Goal: Information Seeking & Learning: Learn about a topic

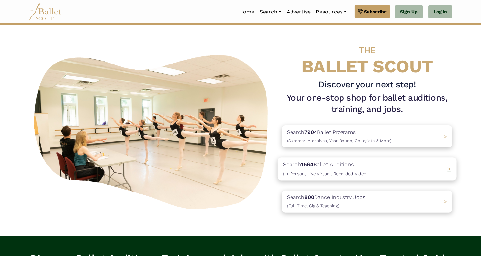
click at [352, 169] on p "Search 1564 Ballet Auditions (In-Person, Live Virtual, Recorded Video)" at bounding box center [325, 169] width 85 height 18
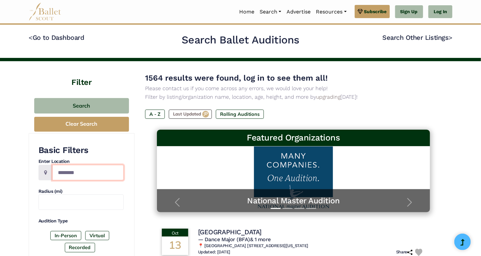
click at [75, 171] on input "Location" at bounding box center [87, 172] width 71 height 15
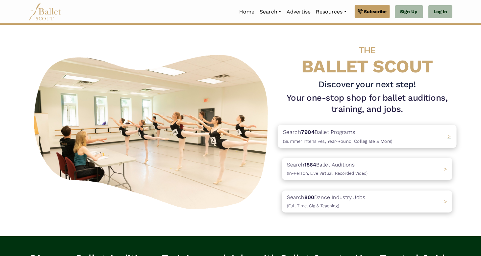
click at [362, 137] on p "Search 7904 Ballet Programs (Summer Intensives, Year-Round, Collegiate & More)" at bounding box center [338, 137] width 110 height 18
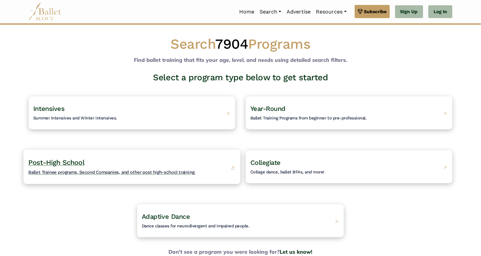
click at [232, 167] on span ">" at bounding box center [233, 166] width 4 height 7
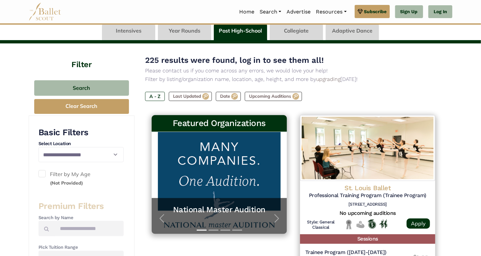
scroll to position [37, 0]
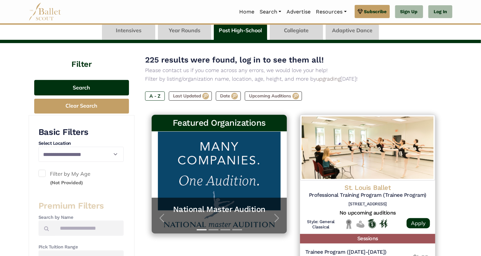
click at [91, 90] on button "Search" at bounding box center [81, 87] width 95 height 15
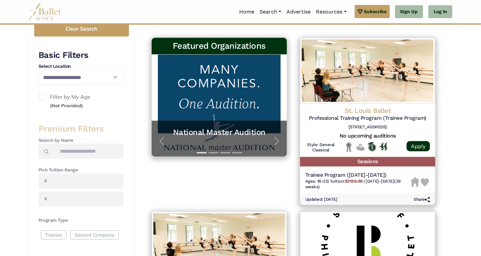
scroll to position [114, 0]
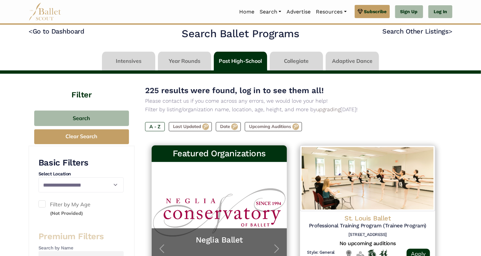
scroll to position [7, 0]
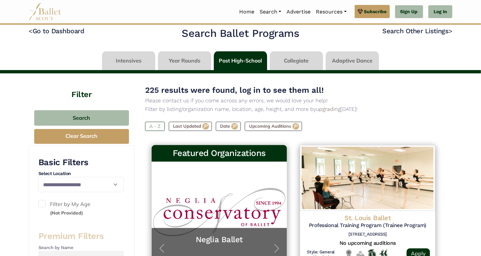
click at [154, 126] on label "A - Z" at bounding box center [155, 126] width 20 height 9
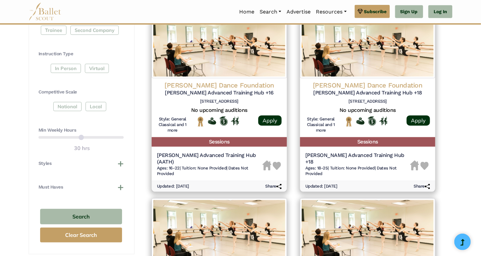
scroll to position [318, 0]
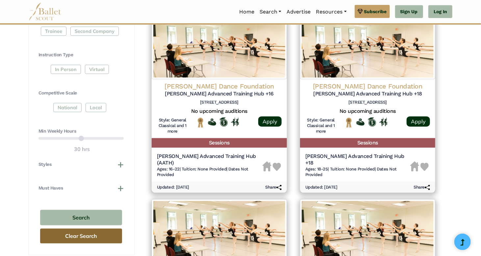
click at [88, 237] on button "Clear Search" at bounding box center [81, 236] width 82 height 15
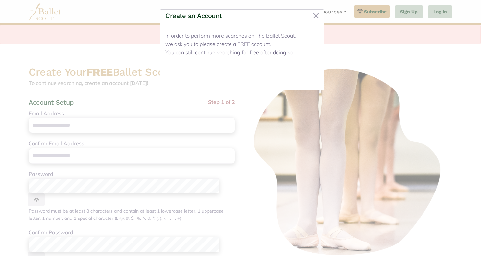
click at [306, 75] on button "Close" at bounding box center [306, 76] width 25 height 15
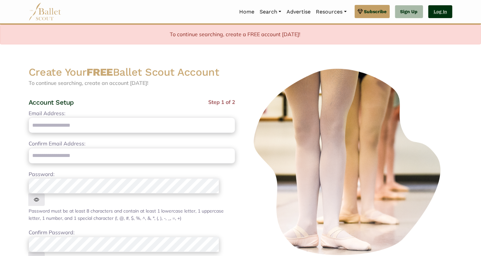
click at [439, 9] on link "Log In" at bounding box center [440, 11] width 24 height 13
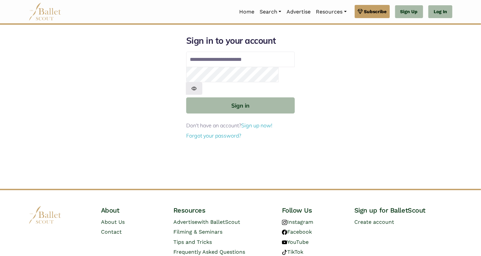
type input "**********"
click at [186, 97] on button "Sign in" at bounding box center [240, 105] width 109 height 16
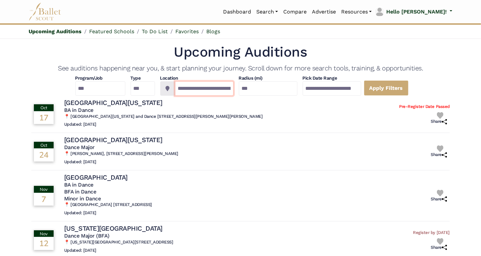
click at [215, 89] on input "**********" at bounding box center [204, 88] width 59 height 14
type input "**********"
click at [206, 90] on input "**********" at bounding box center [204, 88] width 59 height 14
click at [98, 89] on select "**********" at bounding box center [100, 88] width 50 height 14
select select "*"
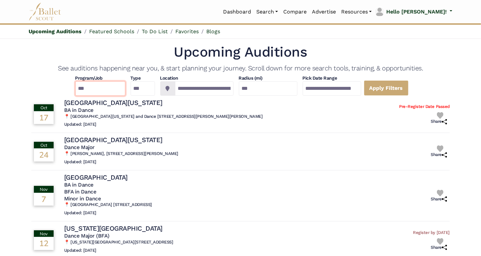
click at [75, 81] on select "**********" at bounding box center [100, 88] width 50 height 14
click at [166, 87] on icon at bounding box center [168, 88] width 4 height 5
click at [216, 91] on input "**********" at bounding box center [204, 88] width 59 height 14
click at [254, 10] on link "Dashboard" at bounding box center [236, 12] width 33 height 14
click at [187, 30] on link "Favorites" at bounding box center [186, 31] width 23 height 6
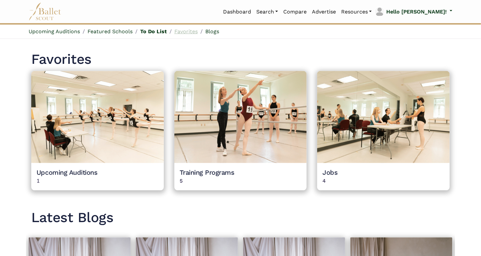
scroll to position [563, 0]
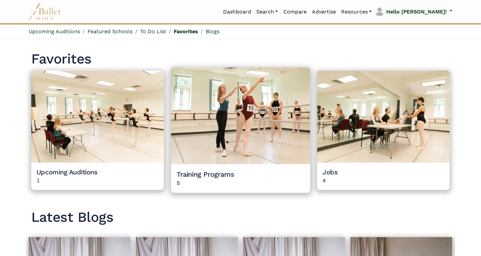
click at [253, 165] on div "Training Programs 5 5" at bounding box center [240, 178] width 139 height 29
click at [243, 171] on h4 "Training Programs" at bounding box center [240, 174] width 128 height 9
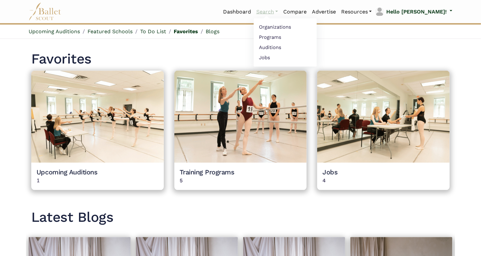
click at [281, 9] on link "Search" at bounding box center [267, 12] width 27 height 14
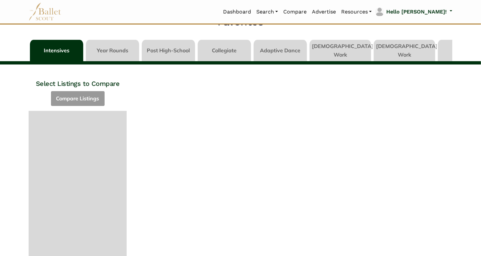
scroll to position [15, 0]
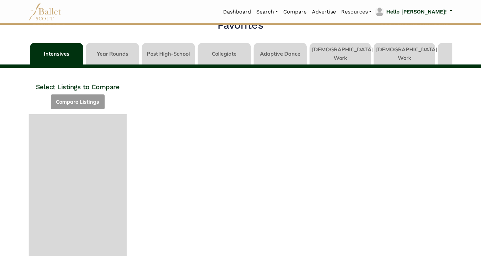
click at [161, 50] on link at bounding box center [168, 52] width 53 height 19
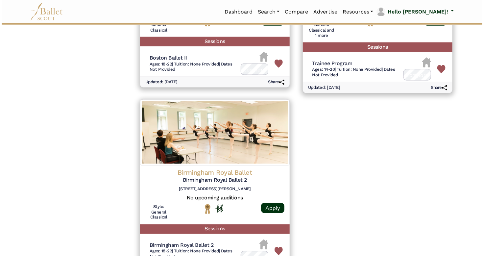
scroll to position [384, 0]
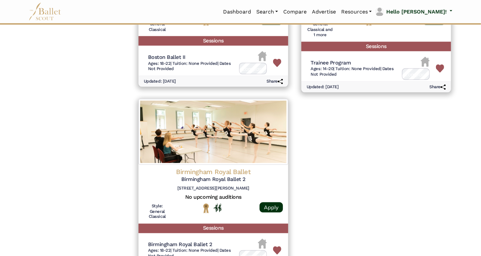
click at [266, 179] on h5 "Birmingham Royal Ballet 2" at bounding box center [213, 179] width 139 height 7
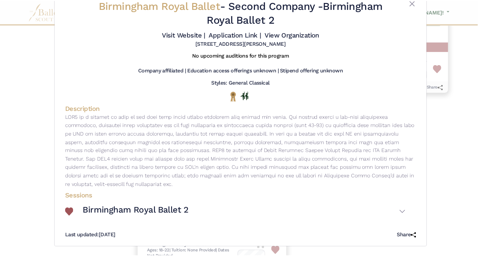
scroll to position [0, 0]
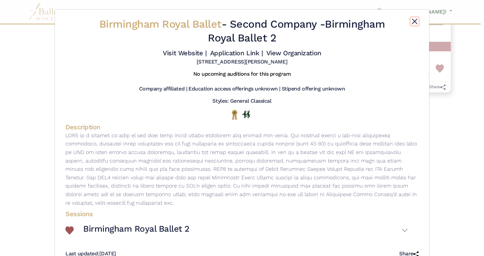
click at [411, 19] on button "Close" at bounding box center [415, 21] width 8 height 8
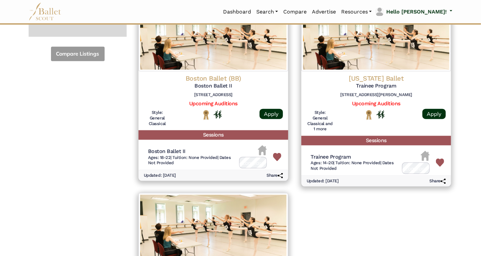
scroll to position [287, 0]
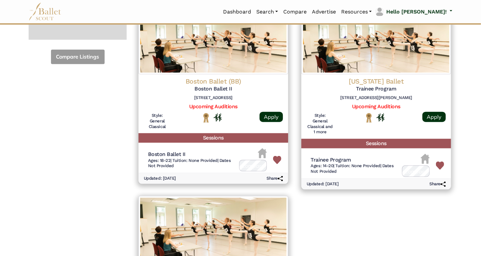
click at [376, 103] on link "Upcoming Auditions" at bounding box center [376, 106] width 48 height 6
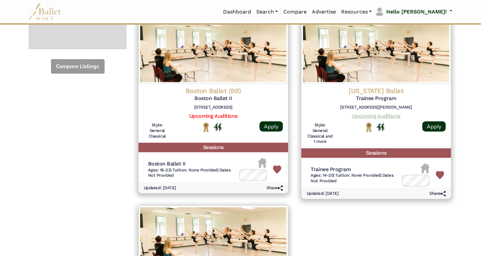
scroll to position [275, 0]
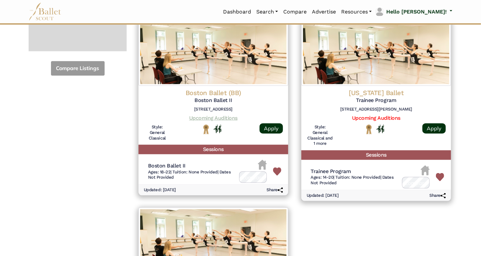
click at [210, 116] on link "Upcoming Auditions" at bounding box center [213, 118] width 48 height 6
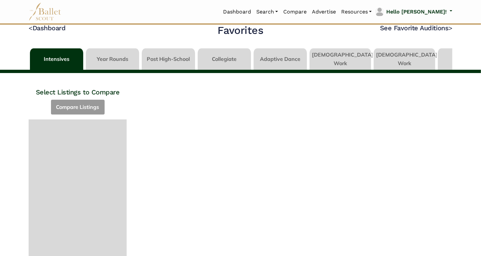
scroll to position [9, 0]
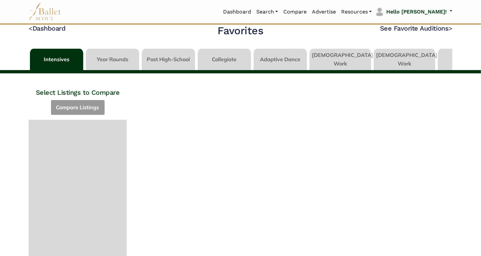
click at [171, 58] on link at bounding box center [168, 58] width 53 height 19
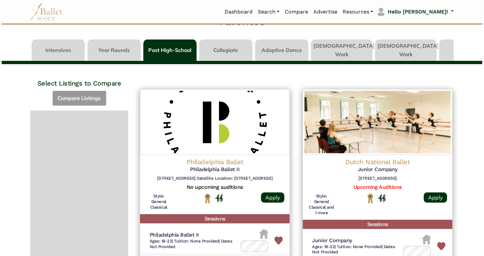
scroll to position [29, 0]
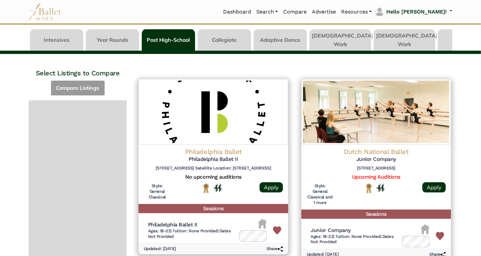
click at [238, 158] on h5 "Philadelphia Ballet II" at bounding box center [213, 159] width 139 height 7
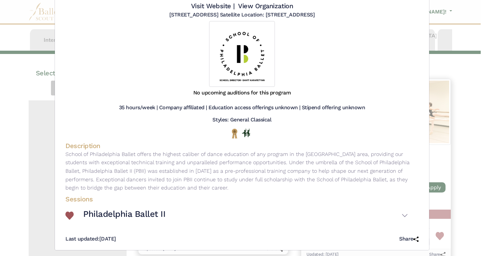
scroll to position [48, 0]
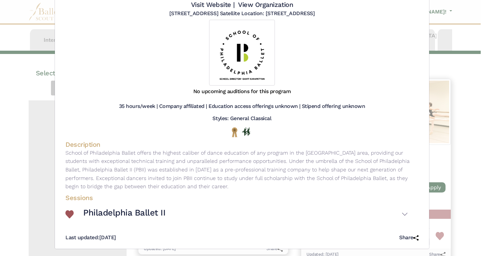
click at [462, 164] on div "Philadelphia Ballet - Second Company - Philadelphia Ballet II Visit Website | V…" at bounding box center [242, 128] width 484 height 256
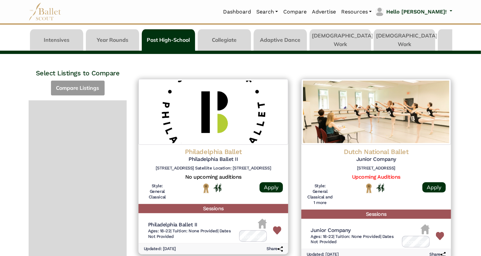
click at [388, 157] on h5 "Junior Company" at bounding box center [376, 159] width 139 height 7
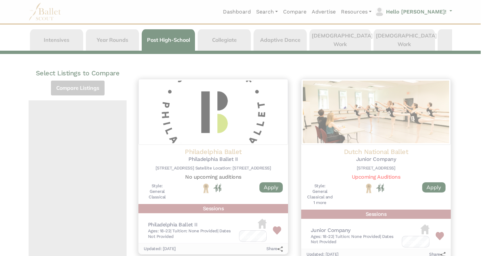
scroll to position [0, 0]
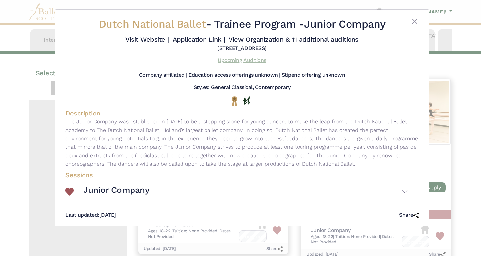
click at [249, 63] on link "Upcoming Auditions" at bounding box center [242, 60] width 48 height 6
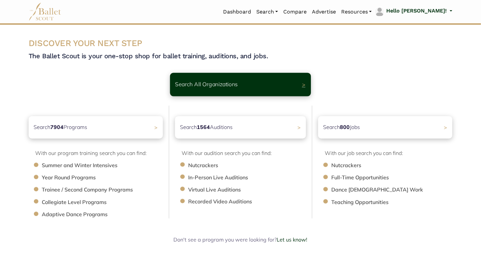
click at [228, 86] on p "Search All Organizations" at bounding box center [206, 84] width 63 height 9
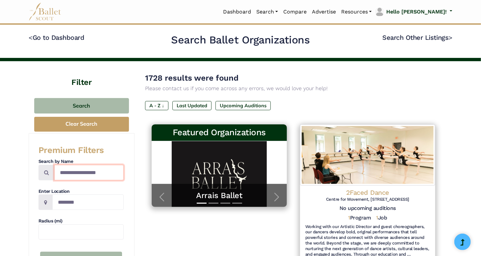
click at [86, 175] on input "Search by names..." at bounding box center [88, 172] width 69 height 15
type input "**********"
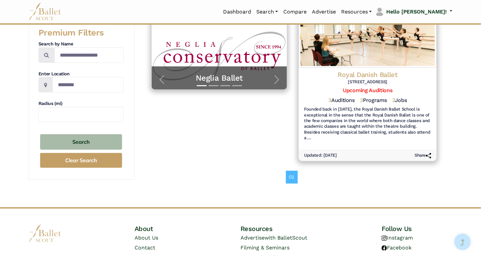
scroll to position [119, 0]
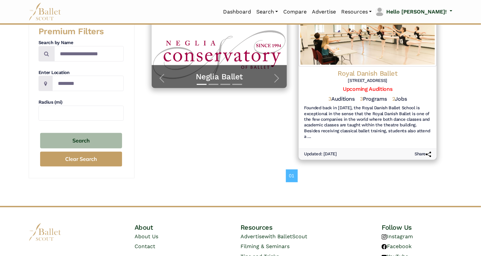
click at [370, 59] on img at bounding box center [368, 35] width 138 height 62
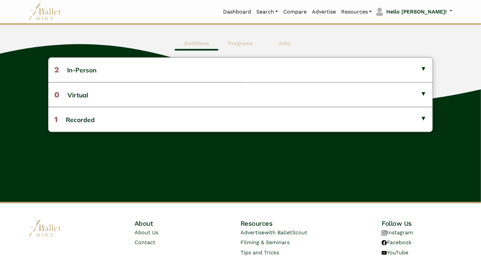
scroll to position [161, 0]
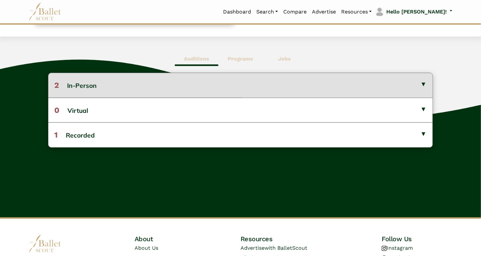
click at [420, 85] on button "2 In-Person" at bounding box center [240, 85] width 384 height 24
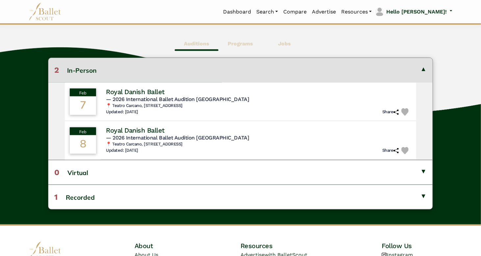
scroll to position [179, 0]
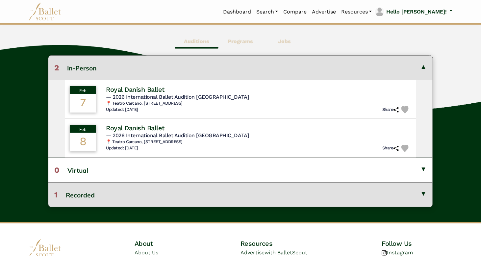
click at [406, 199] on button "1 Recorded" at bounding box center [240, 194] width 384 height 25
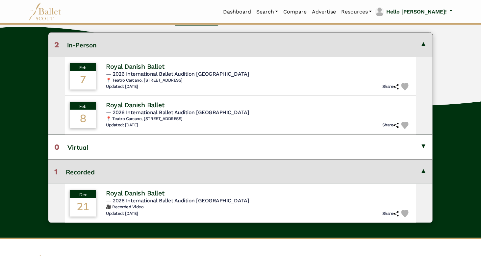
scroll to position [203, 0]
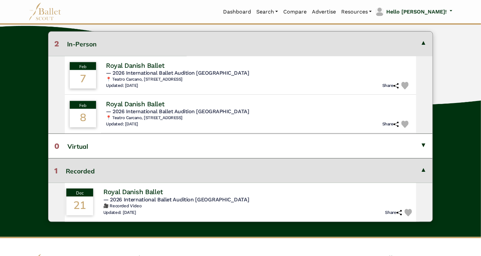
click at [156, 195] on h4 "Royal Danish Ballet" at bounding box center [133, 192] width 60 height 9
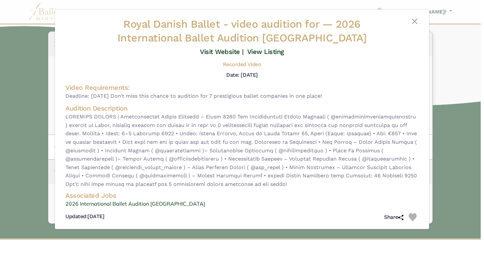
click at [449, 162] on div "Royal Danish Ballet - video audition for — 2026 International Ballet Audition M…" at bounding box center [242, 128] width 484 height 256
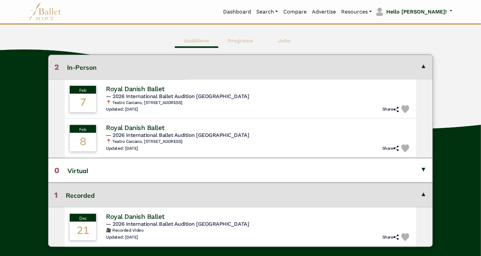
scroll to position [178, 0]
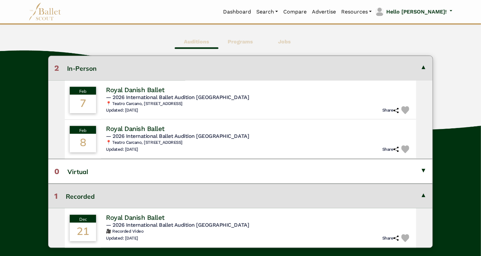
click at [456, 165] on div "Auditions Programs Jobs 2 In-Person Feb 7 Royal Danish Ballet" at bounding box center [240, 140] width 481 height 243
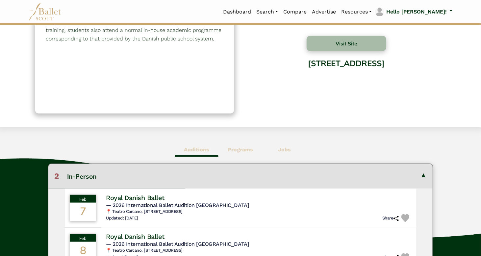
scroll to position [0, 0]
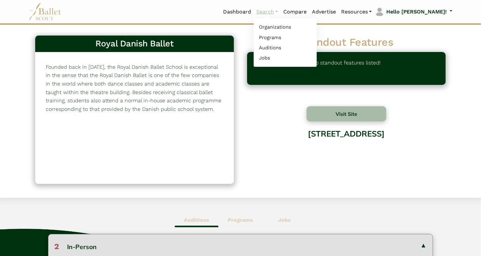
click at [281, 12] on link "Search" at bounding box center [267, 12] width 27 height 14
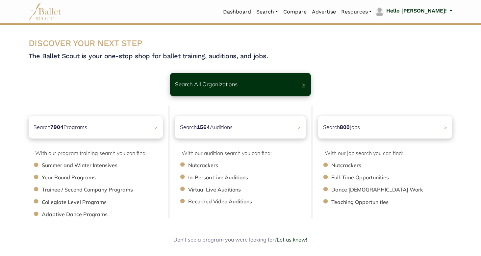
click at [229, 87] on p "Search All Organizations" at bounding box center [206, 84] width 63 height 9
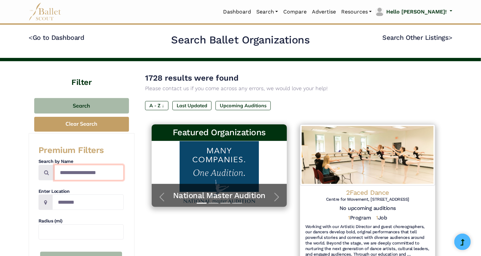
click at [95, 171] on input "Search by names..." at bounding box center [88, 172] width 69 height 15
type input "**********"
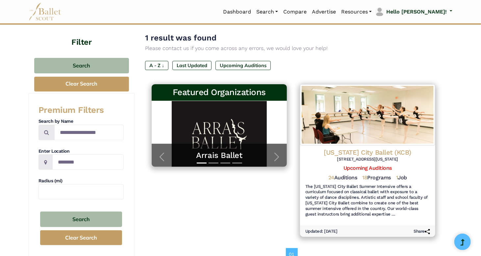
scroll to position [43, 0]
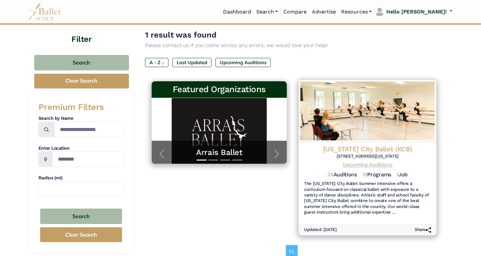
click at [368, 163] on link "Upcoming Auditions" at bounding box center [367, 165] width 49 height 6
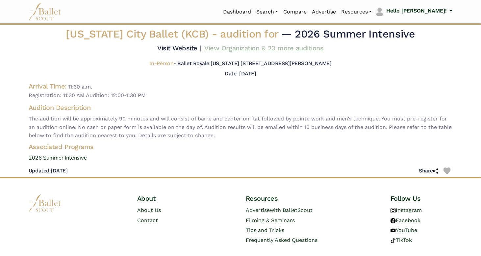
click at [242, 46] on link "View Organization & 23 more auditions" at bounding box center [264, 48] width 119 height 8
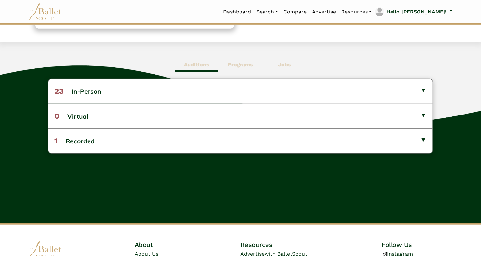
scroll to position [154, 0]
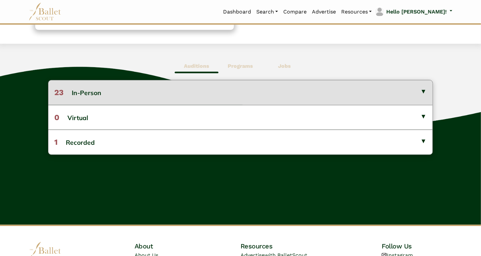
click at [420, 89] on button "23 In-Person" at bounding box center [240, 92] width 384 height 24
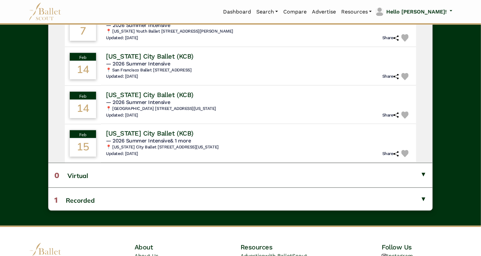
scroll to position [353, 0]
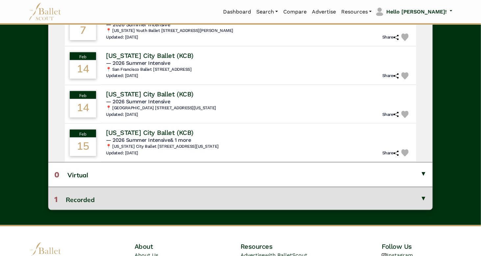
click at [418, 196] on button "1 Recorded" at bounding box center [240, 199] width 384 height 25
click at [327, 199] on button "1 Recorded" at bounding box center [240, 199] width 384 height 25
click at [310, 198] on button "1 Recorded" at bounding box center [240, 199] width 384 height 25
click at [415, 199] on button "1 Recorded" at bounding box center [240, 199] width 384 height 25
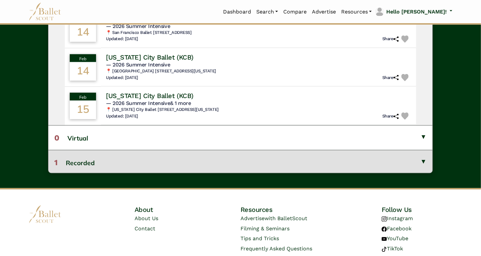
scroll to position [384, 0]
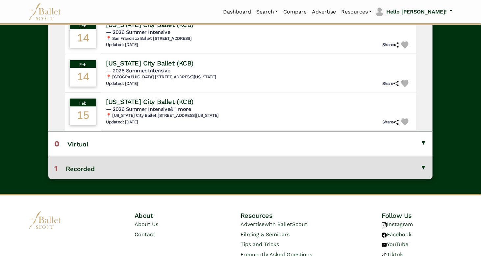
click at [85, 172] on button "1 Recorded" at bounding box center [240, 168] width 384 height 25
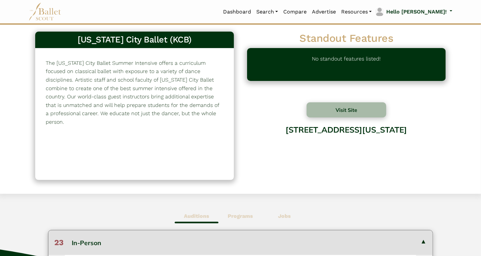
scroll to position [0, 0]
